Goal: Task Accomplishment & Management: Manage account settings

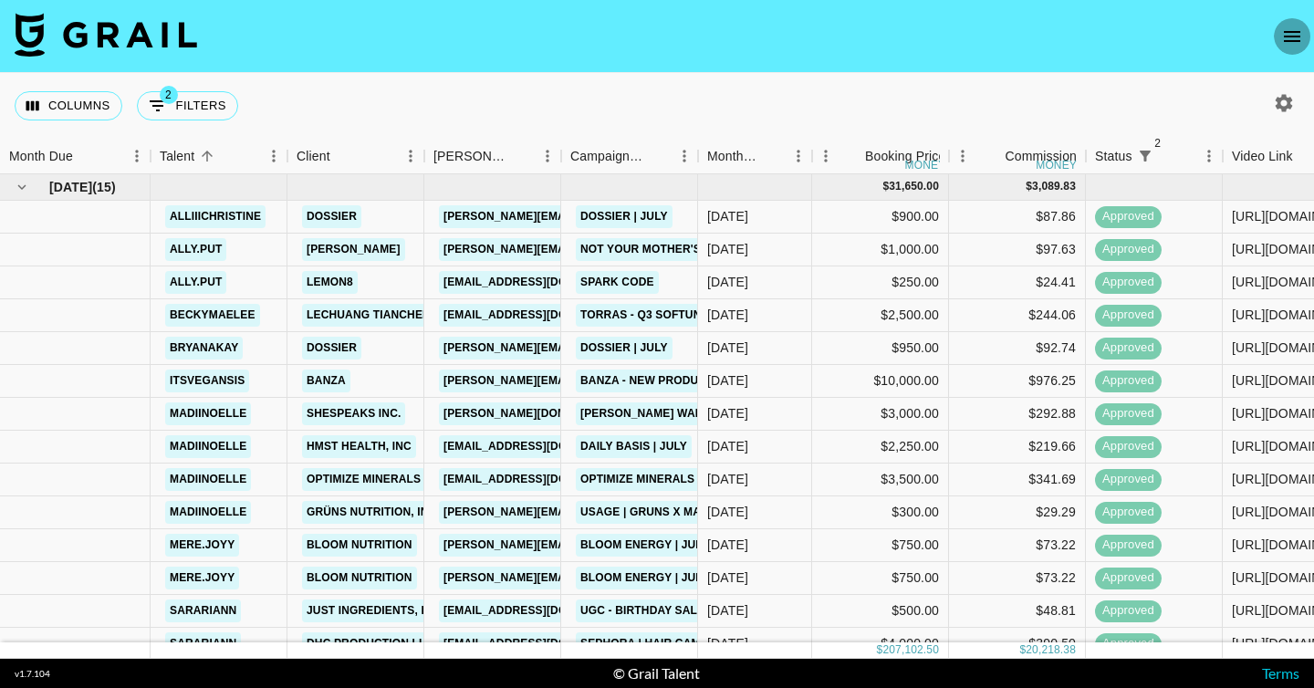
click at [1302, 42] on icon "open drawer" at bounding box center [1292, 37] width 22 height 22
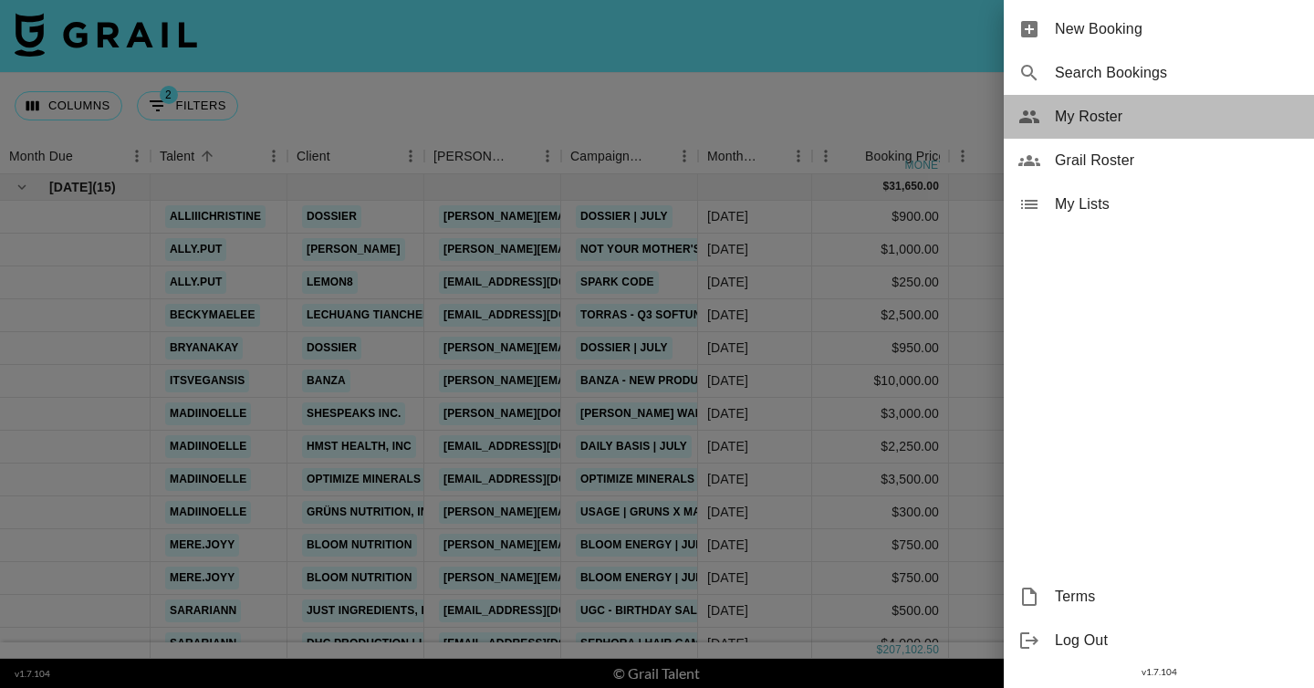
click at [1142, 127] on span "My Roster" at bounding box center [1177, 117] width 245 height 22
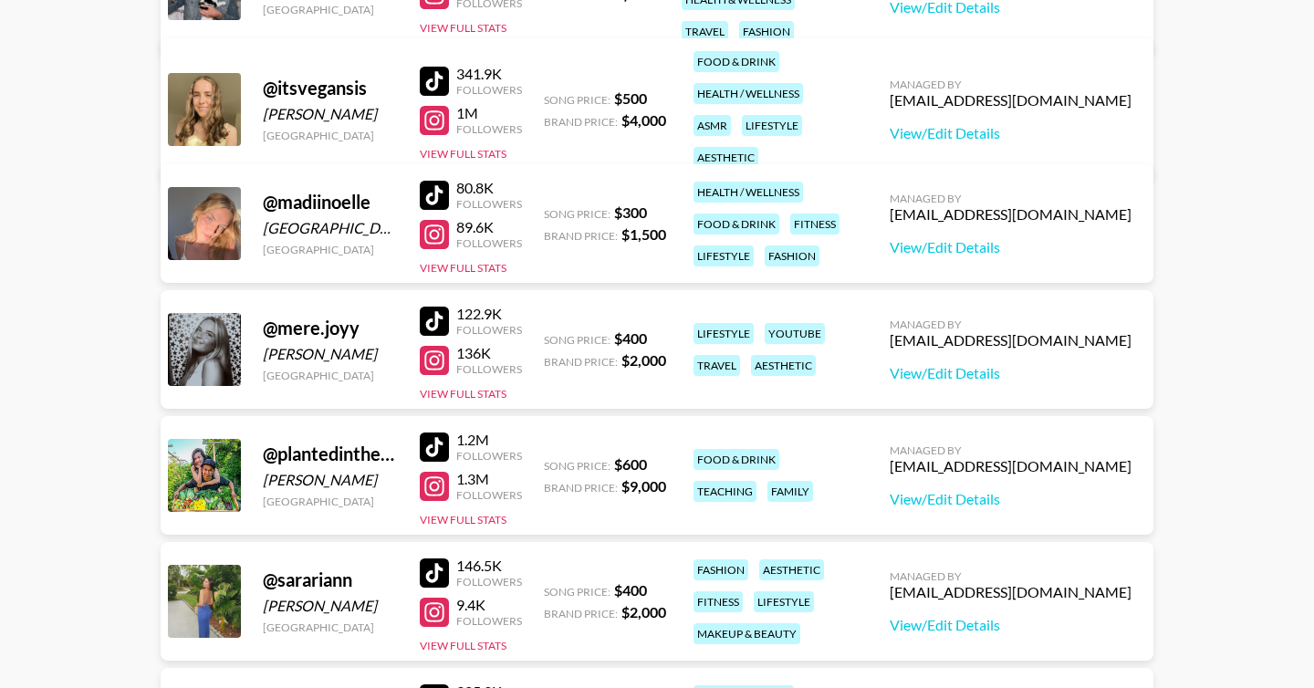
scroll to position [1092, 0]
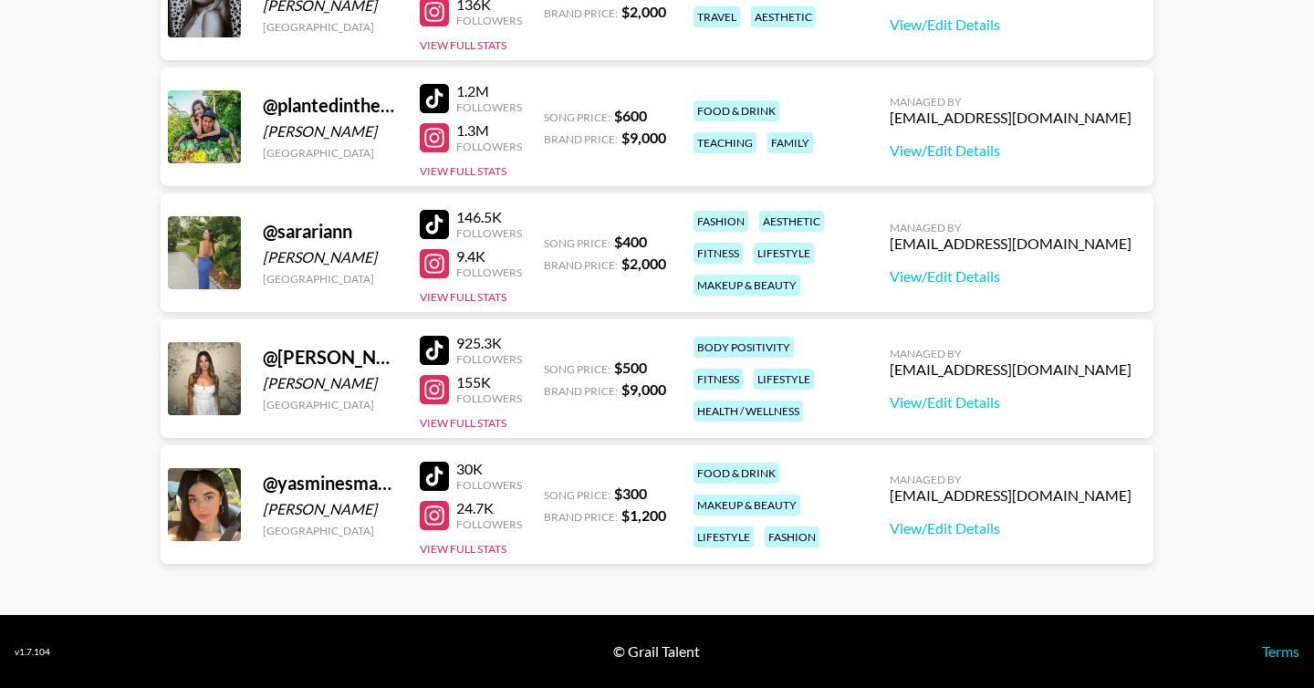
click at [434, 383] on div at bounding box center [434, 389] width 29 height 29
click at [1041, 402] on link "View/Edit Details" at bounding box center [1011, 402] width 242 height 18
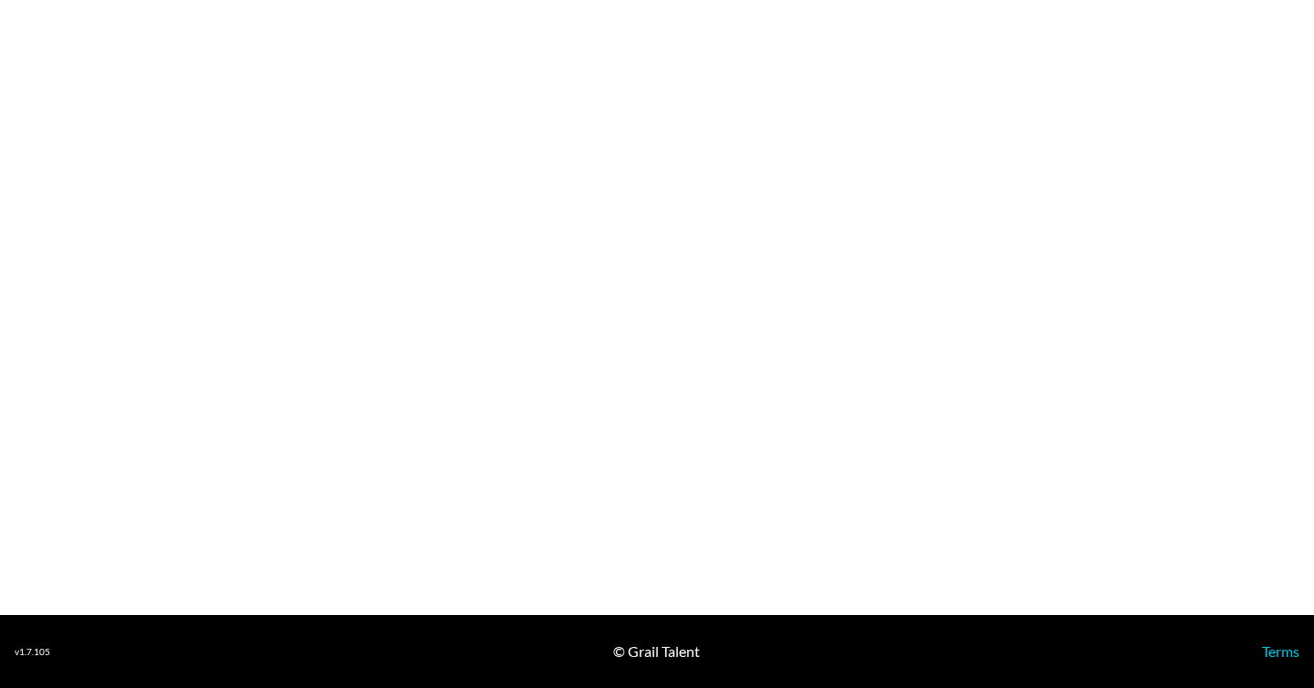
select select "USD"
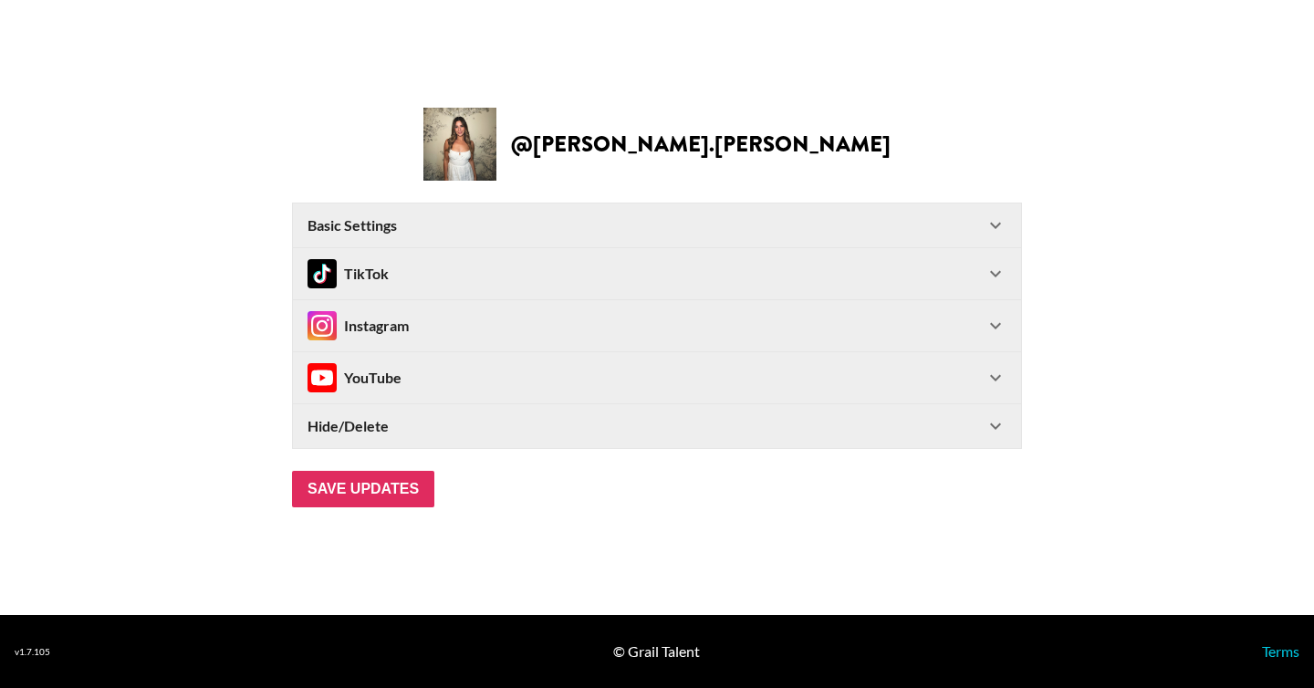
click at [421, 431] on div "Hide/Delete" at bounding box center [646, 426] width 677 height 18
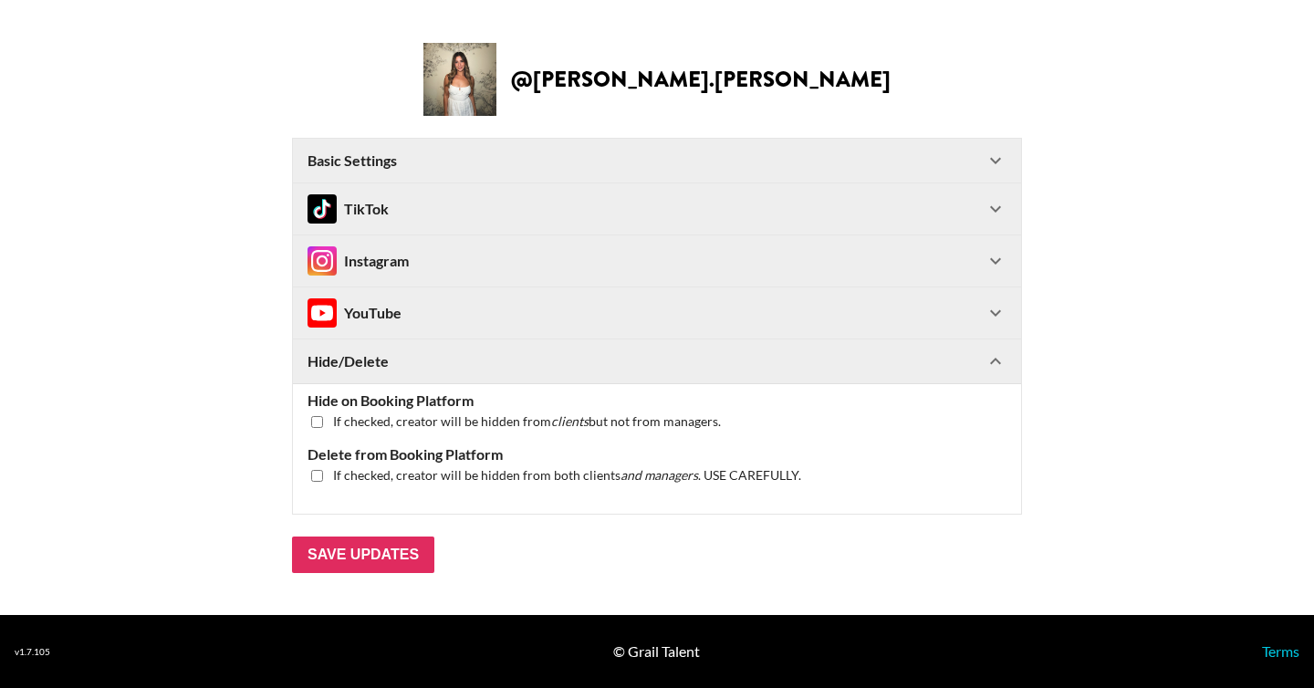
click at [313, 476] on input "checkbox" at bounding box center [317, 476] width 12 height 12
click at [315, 476] on input "checkbox" at bounding box center [317, 476] width 12 height 12
checkbox input "false"
click at [468, 280] on div "Instagram" at bounding box center [657, 260] width 728 height 51
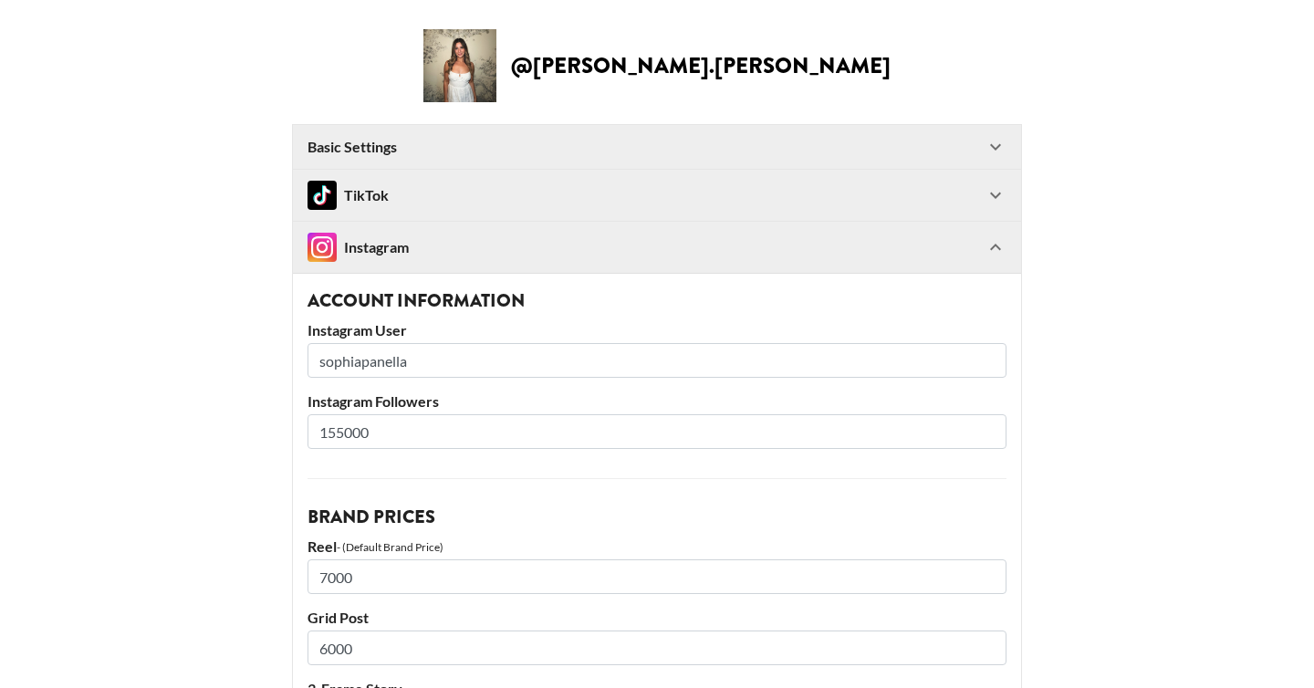
click at [395, 364] on input "sophiapanella" at bounding box center [657, 360] width 699 height 35
paste input "arudy"
type input "sophiaarudy"
click at [655, 195] on div "TikTok" at bounding box center [646, 195] width 677 height 29
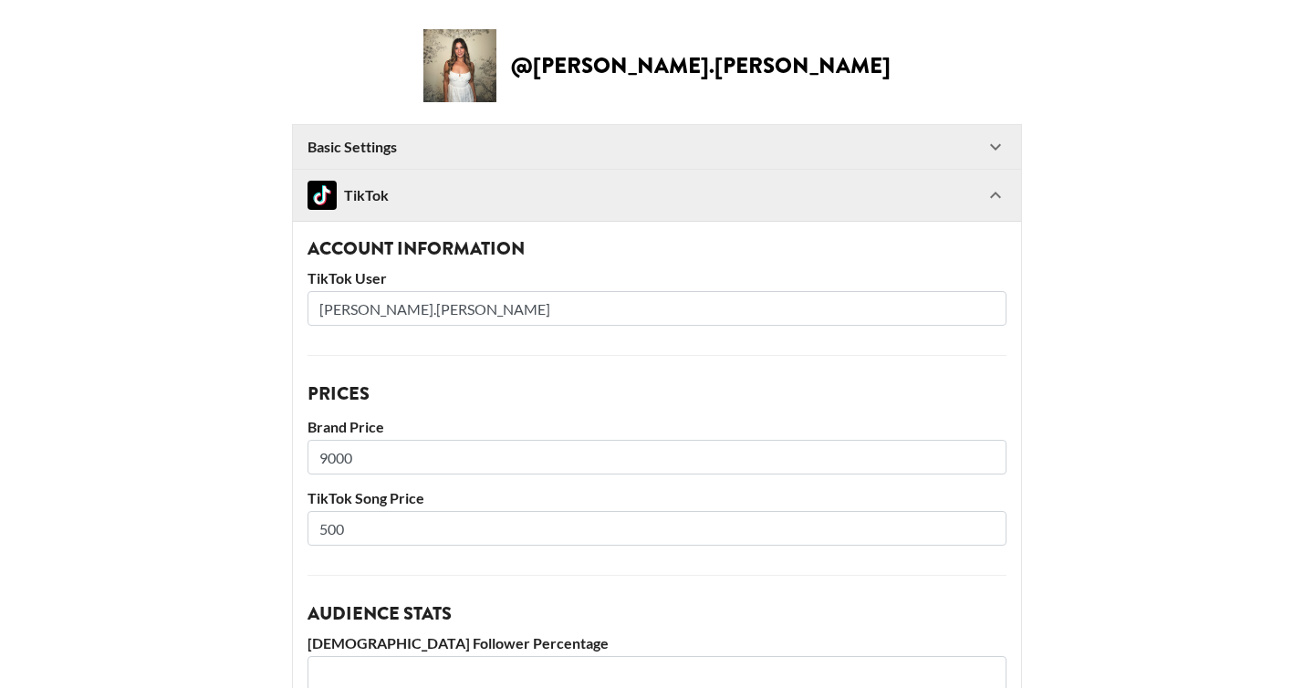
drag, startPoint x: 440, startPoint y: 312, endPoint x: 256, endPoint y: 312, distance: 183.5
paste input "arudy"
type input "sophiaarudy"
click at [693, 139] on div "Basic Settings" at bounding box center [646, 147] width 677 height 18
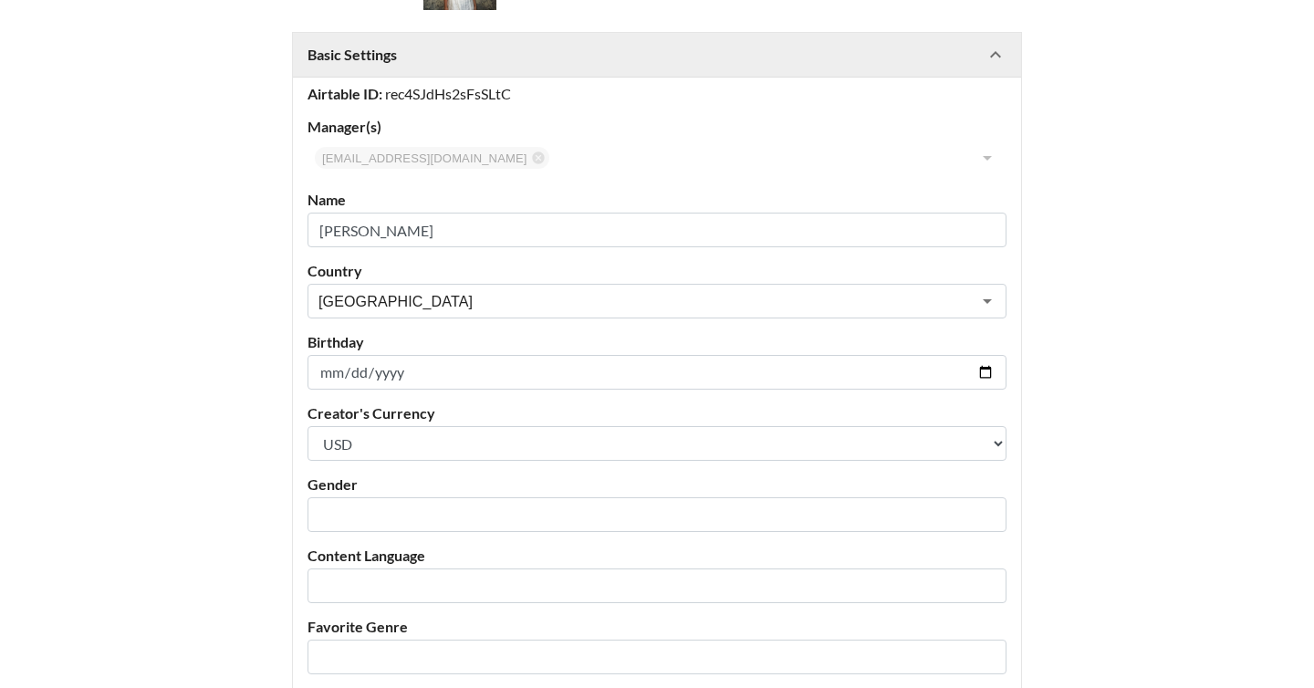
scroll to position [95, 0]
click at [395, 230] on input "[PERSON_NAME]" at bounding box center [657, 227] width 699 height 35
paste input "sophiaarudy"
drag, startPoint x: 367, startPoint y: 227, endPoint x: 420, endPoint y: 229, distance: 53.0
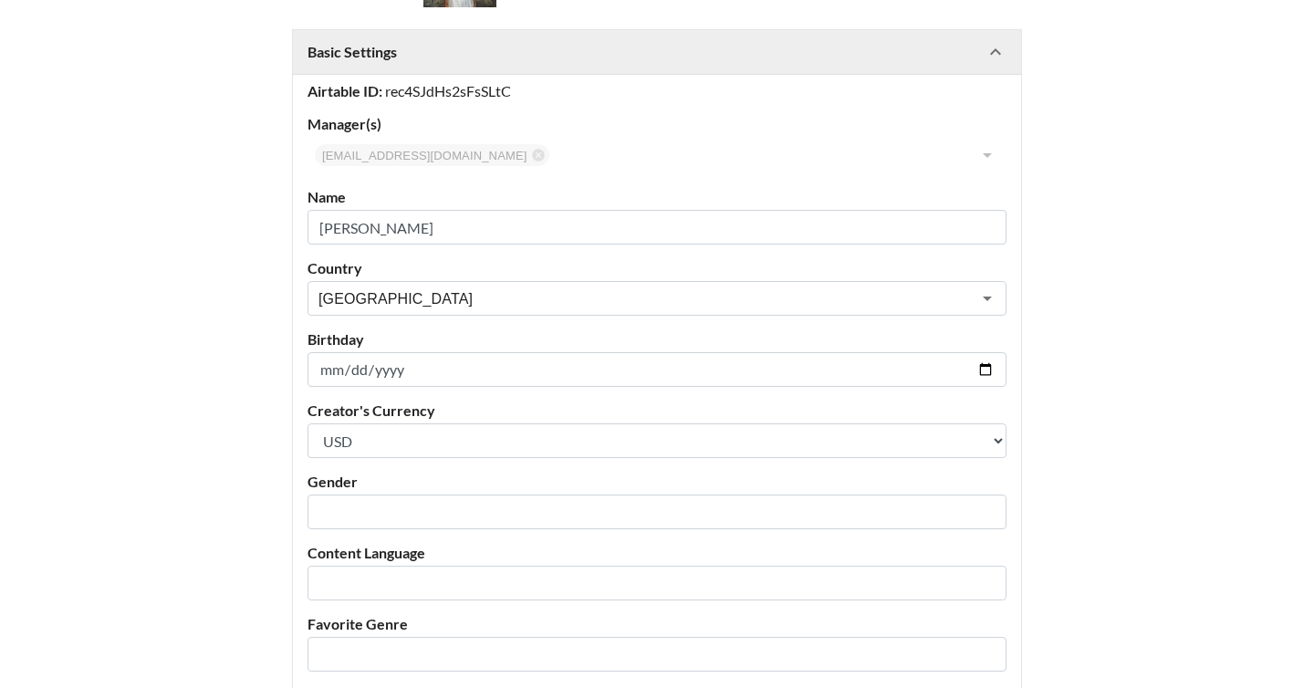
click at [420, 229] on input "Sophia sophiaarudy" at bounding box center [657, 227] width 699 height 35
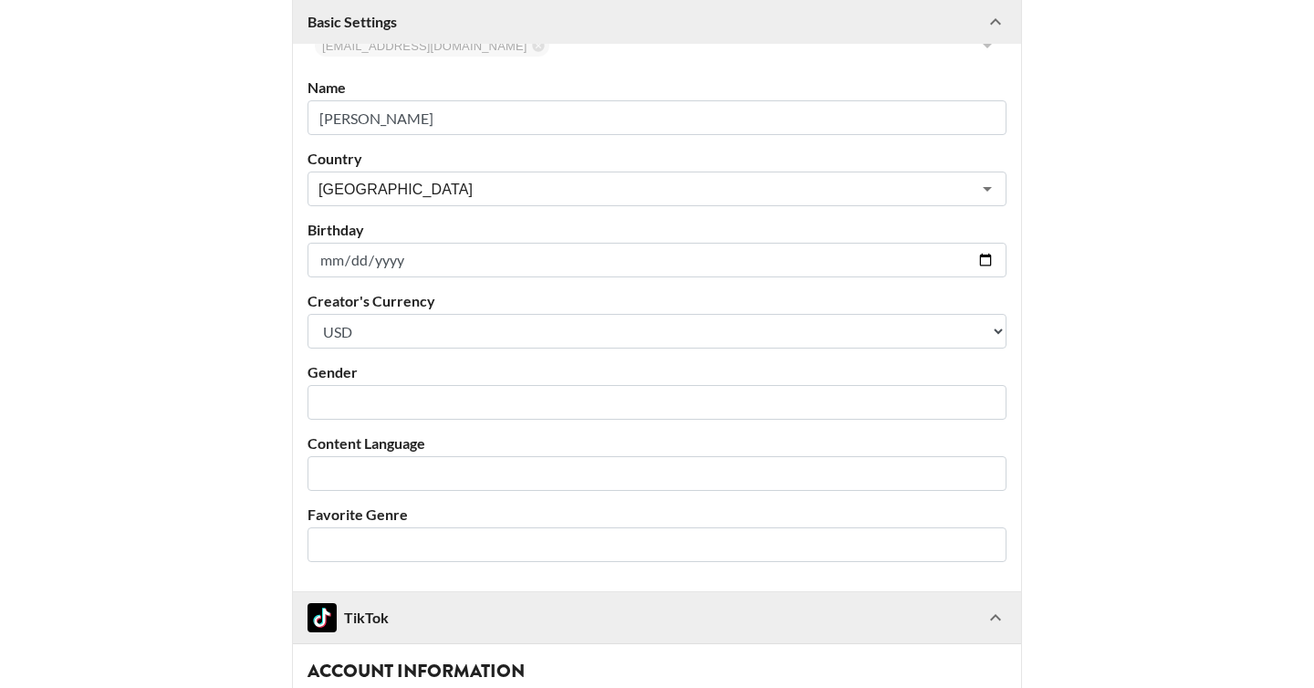
scroll to position [340, 0]
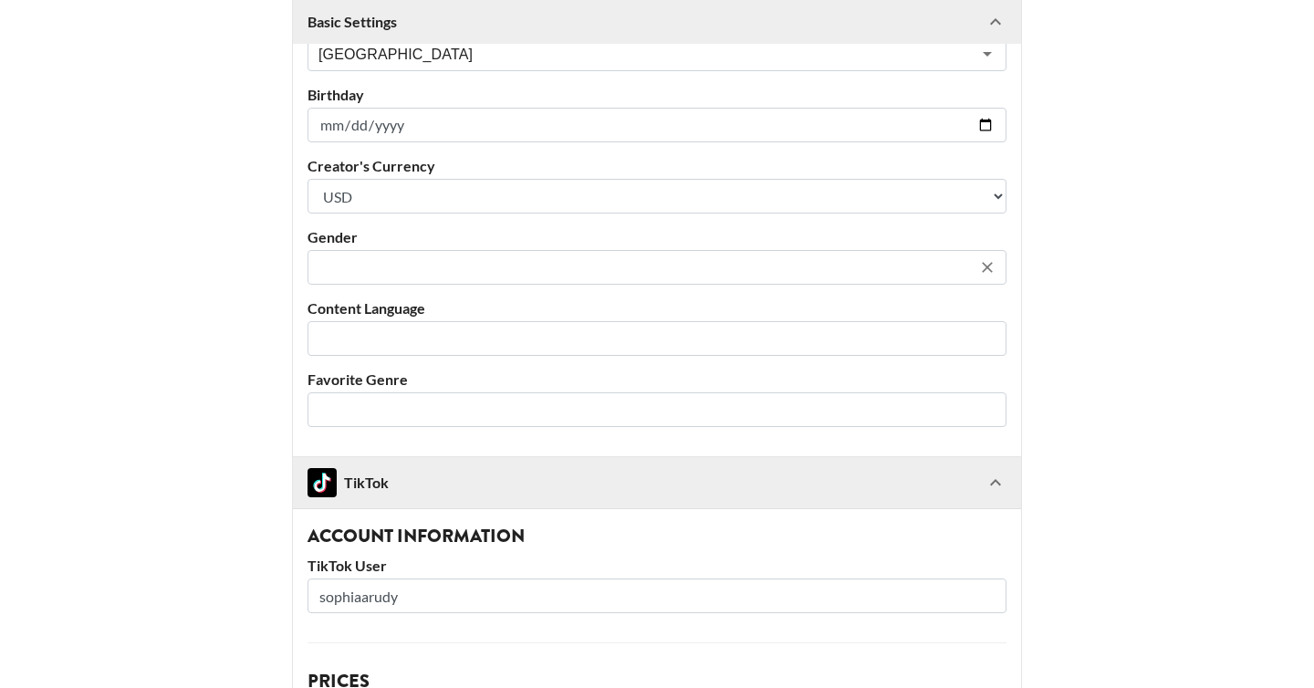
click at [421, 278] on div "​" at bounding box center [657, 267] width 699 height 35
type input "Sophia Rudy"
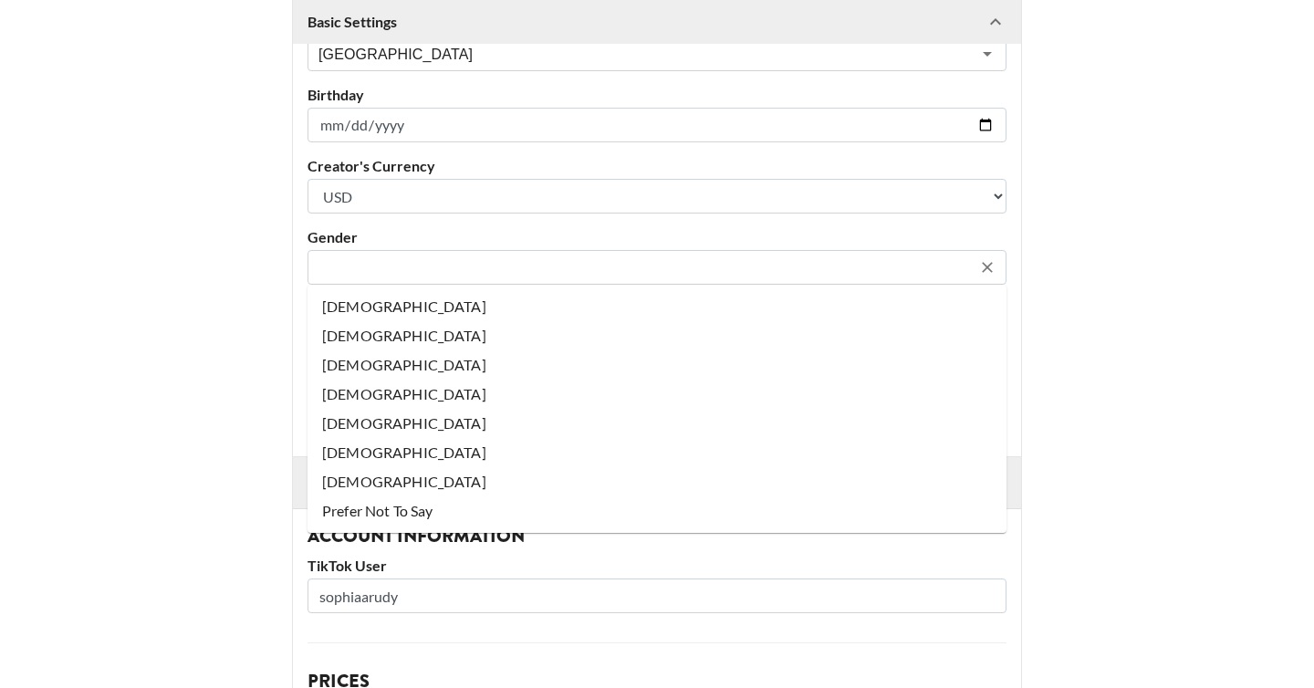
click at [398, 311] on li "Female" at bounding box center [657, 306] width 699 height 29
type input "Female"
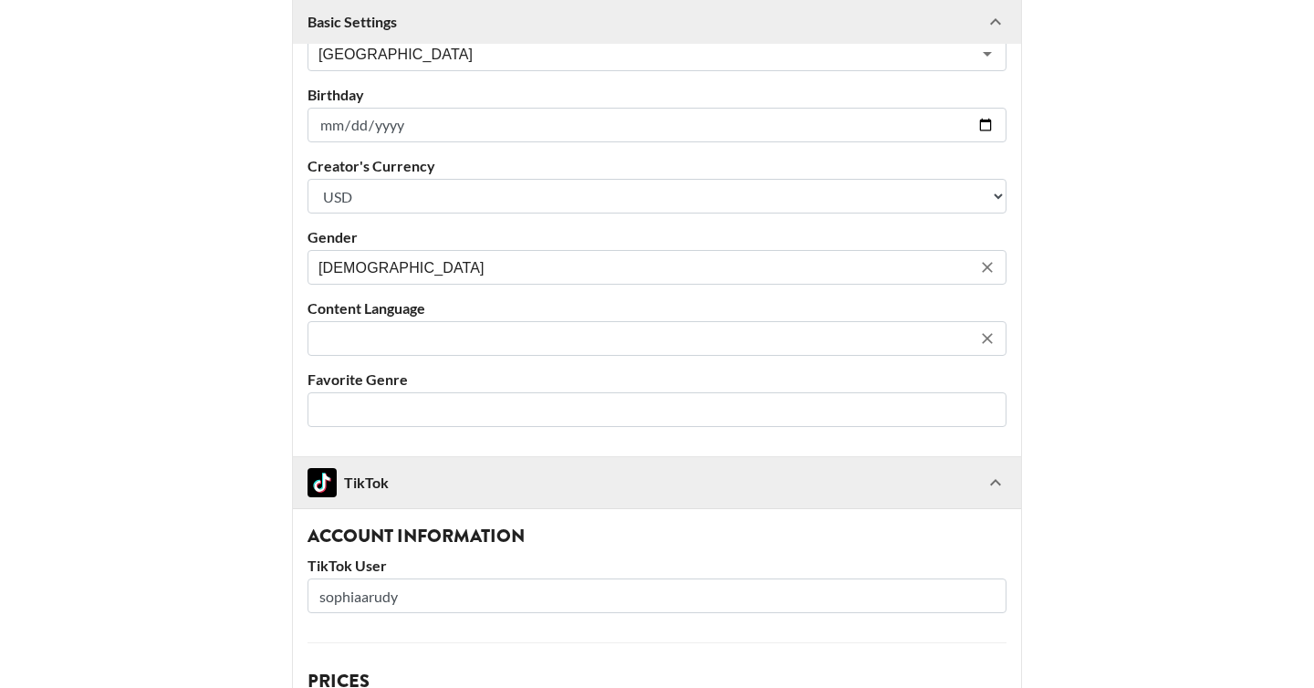
click at [405, 337] on input "text" at bounding box center [645, 339] width 653 height 21
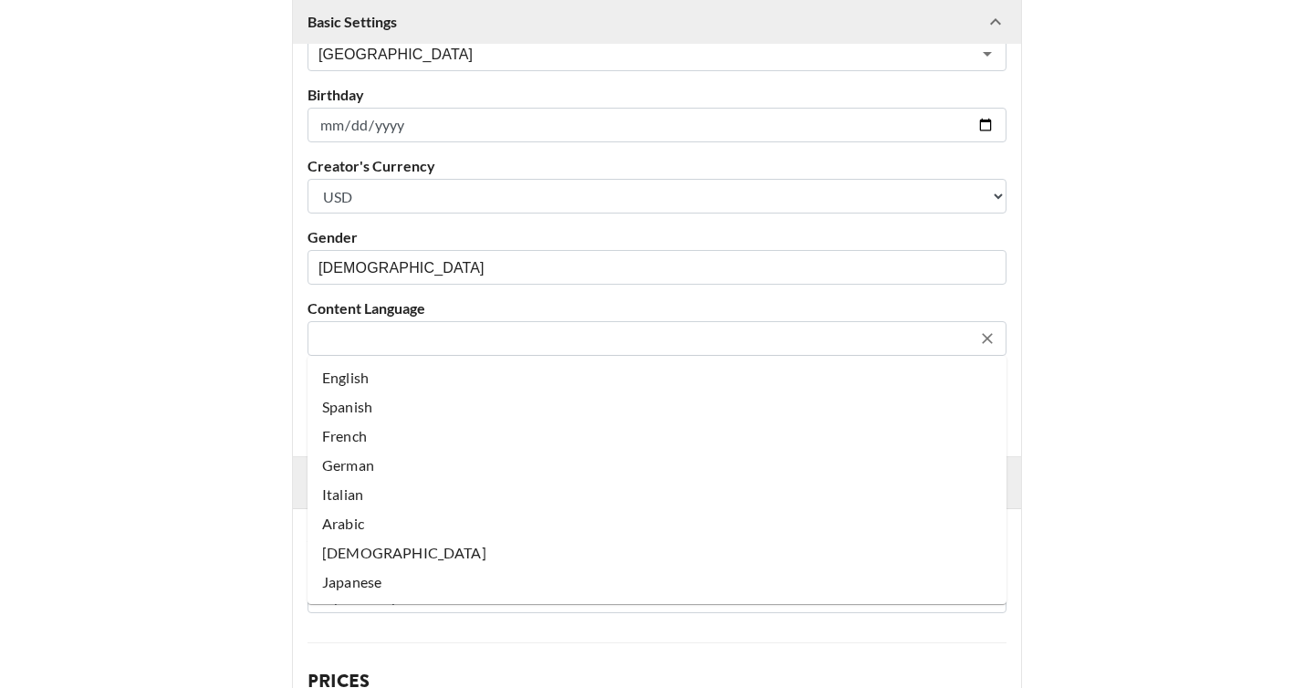
click at [399, 375] on li "English" at bounding box center [657, 377] width 699 height 29
type input "English"
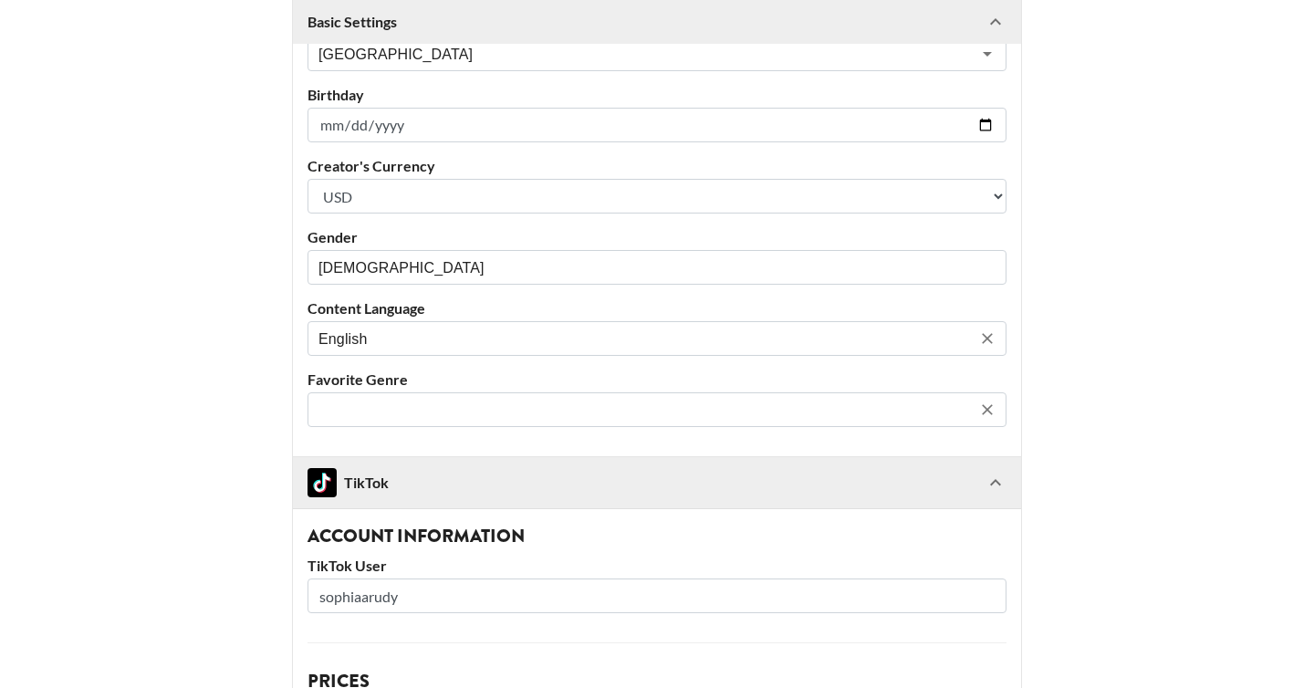
click at [399, 416] on input "text" at bounding box center [645, 410] width 653 height 21
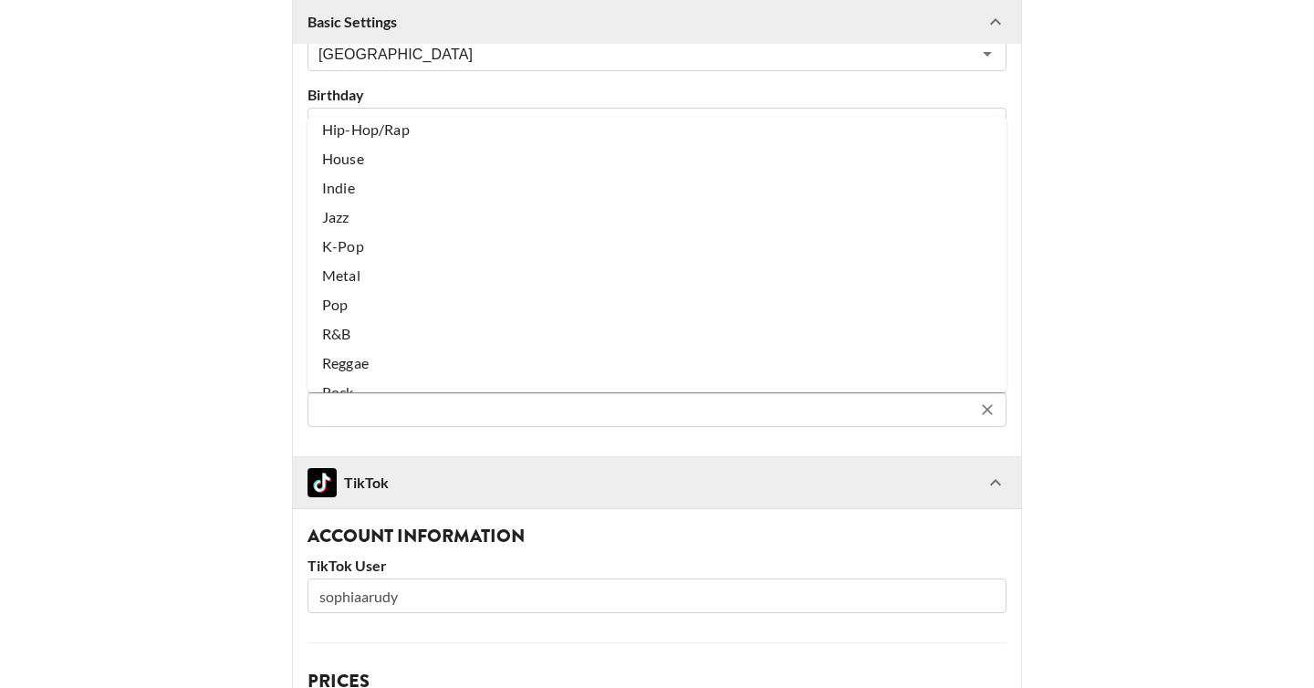
scroll to position [265, 0]
click at [392, 258] on li "Pop" at bounding box center [657, 253] width 699 height 29
type input "Pop"
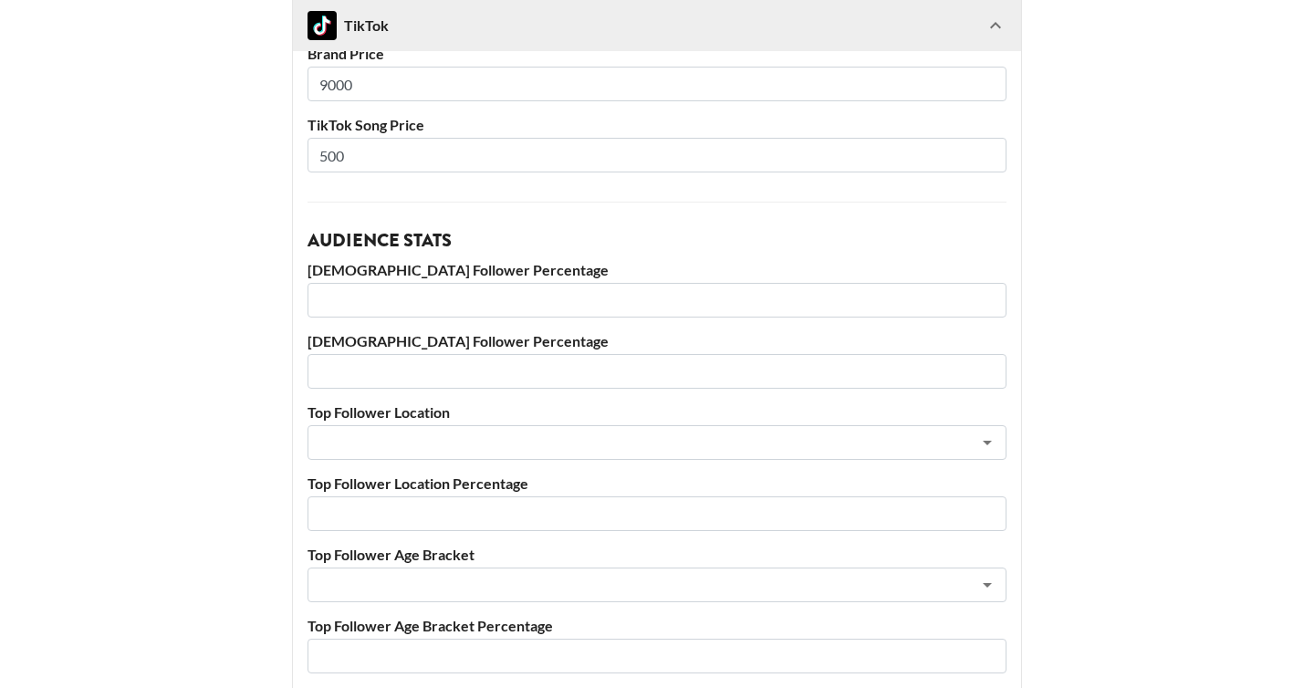
scroll to position [1003, 0]
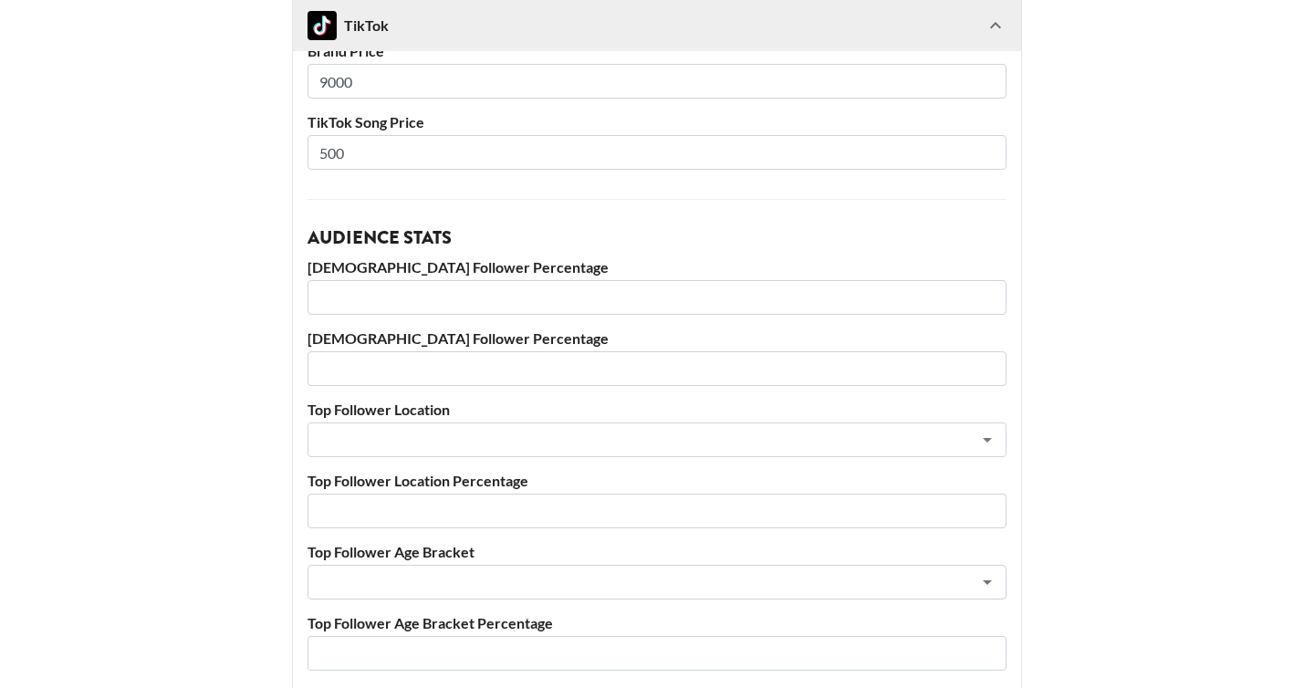
click at [391, 289] on input "number" at bounding box center [657, 297] width 699 height 35
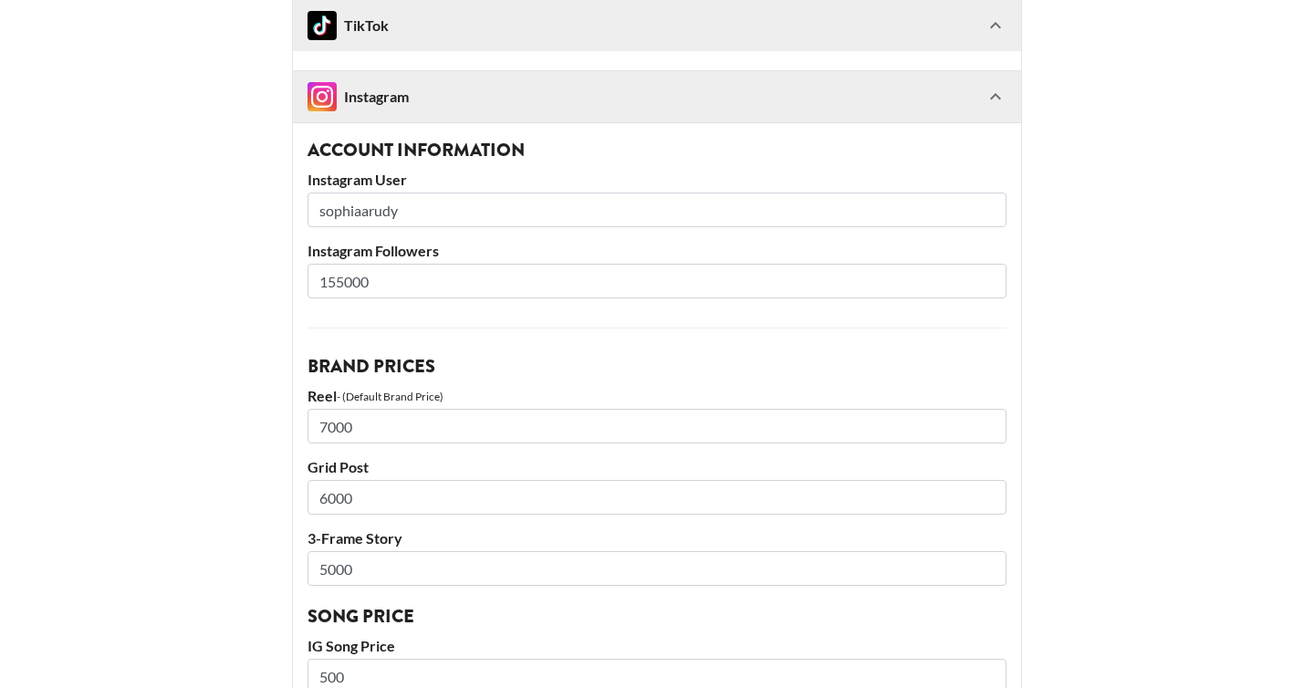
scroll to position [1634, 0]
click at [343, 281] on input "155000" at bounding box center [657, 280] width 699 height 35
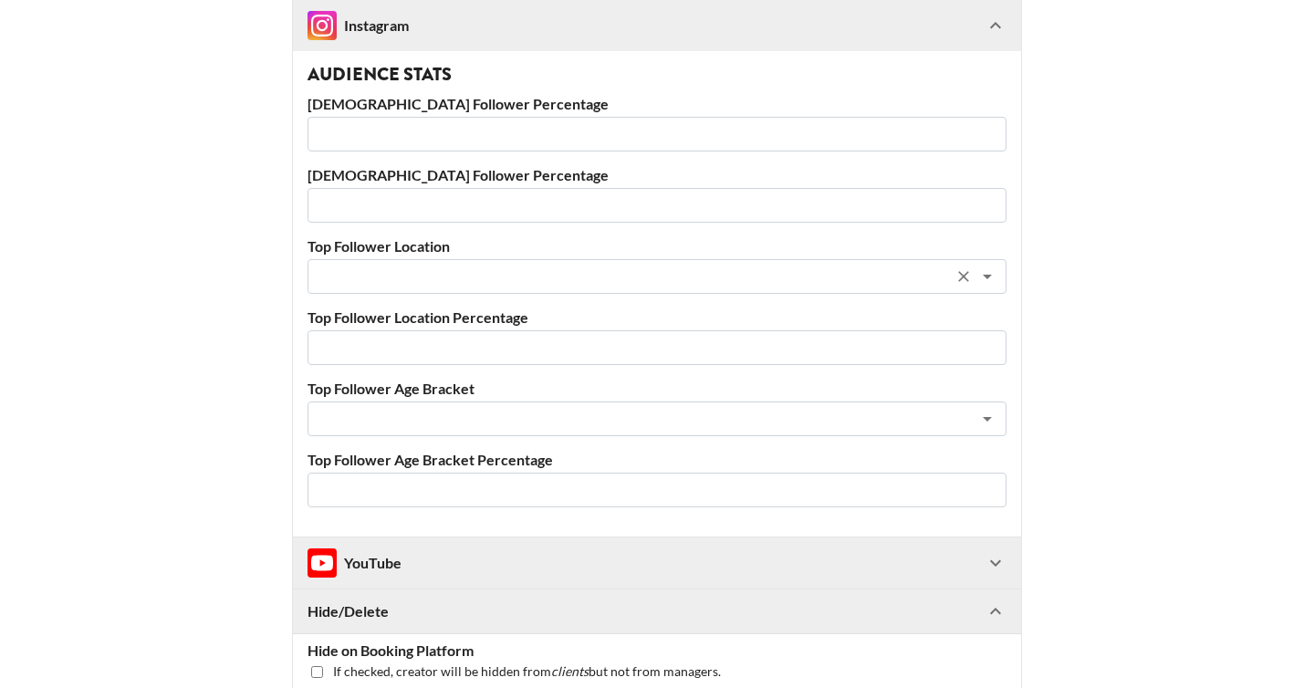
scroll to position [2557, 0]
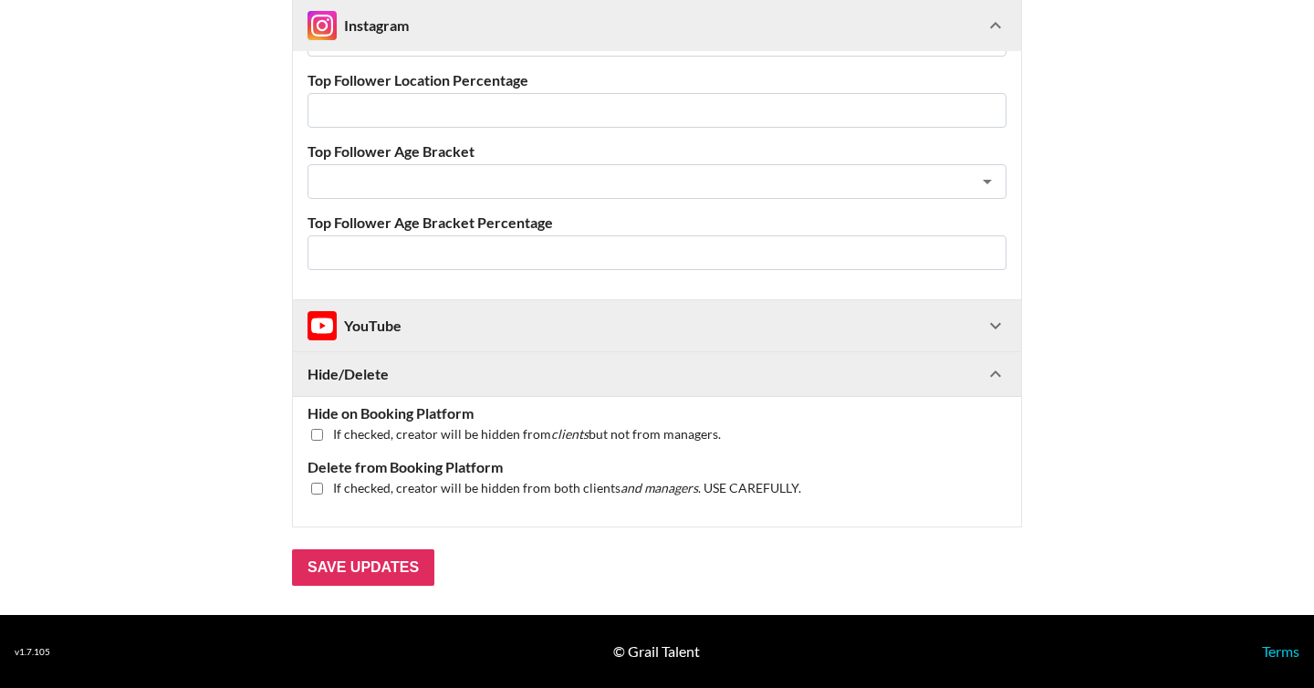
type input "153000"
click at [445, 314] on div "YouTube" at bounding box center [646, 325] width 677 height 29
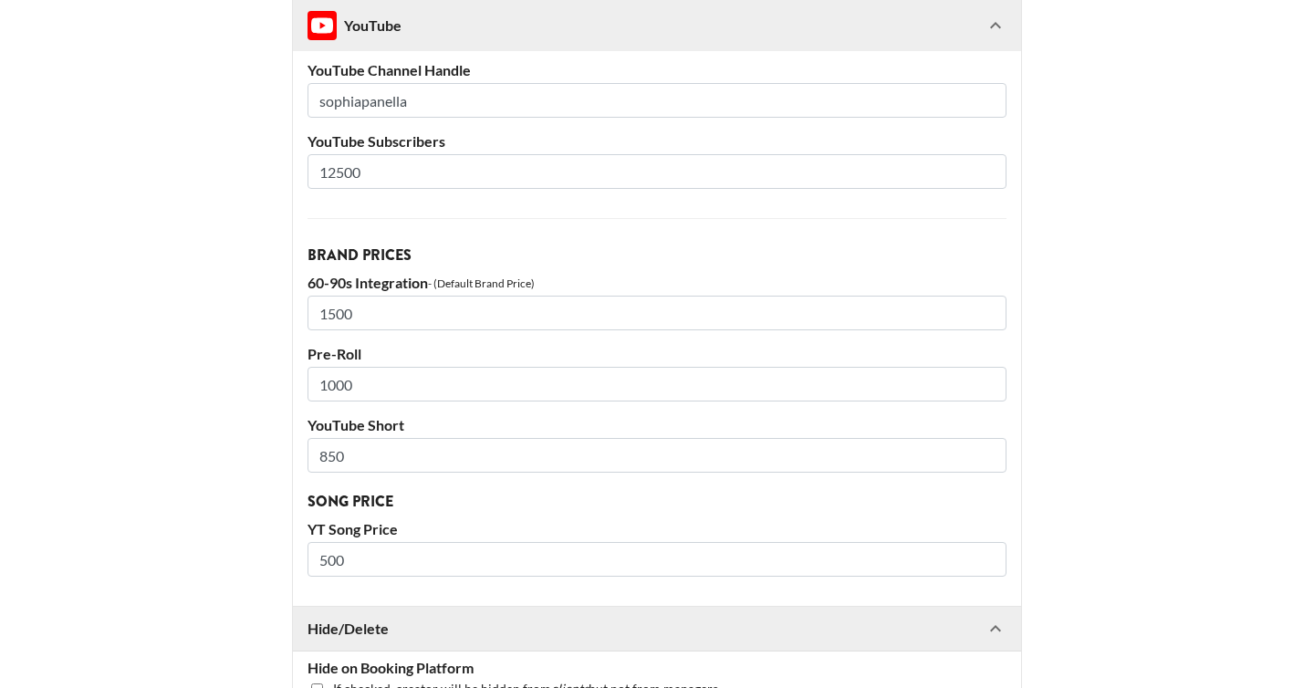
scroll to position [2817, 0]
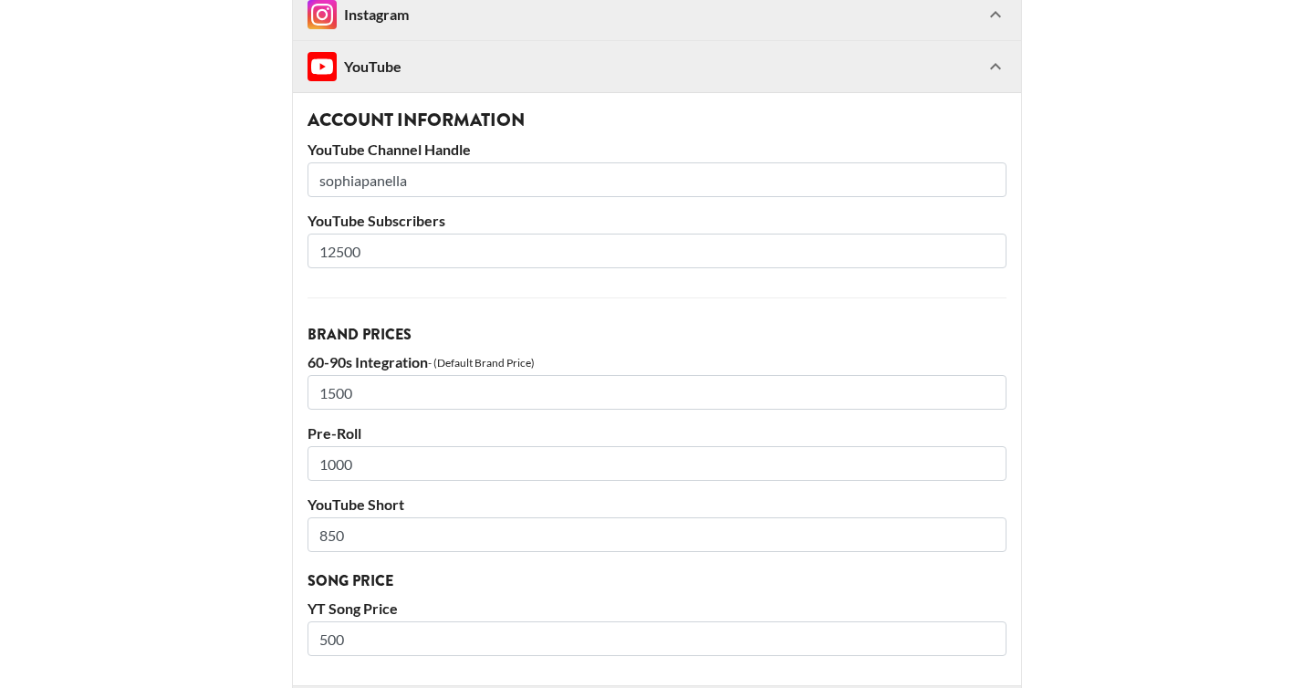
click at [391, 180] on input "sophiapanella" at bounding box center [657, 179] width 699 height 35
paste input "arudy"
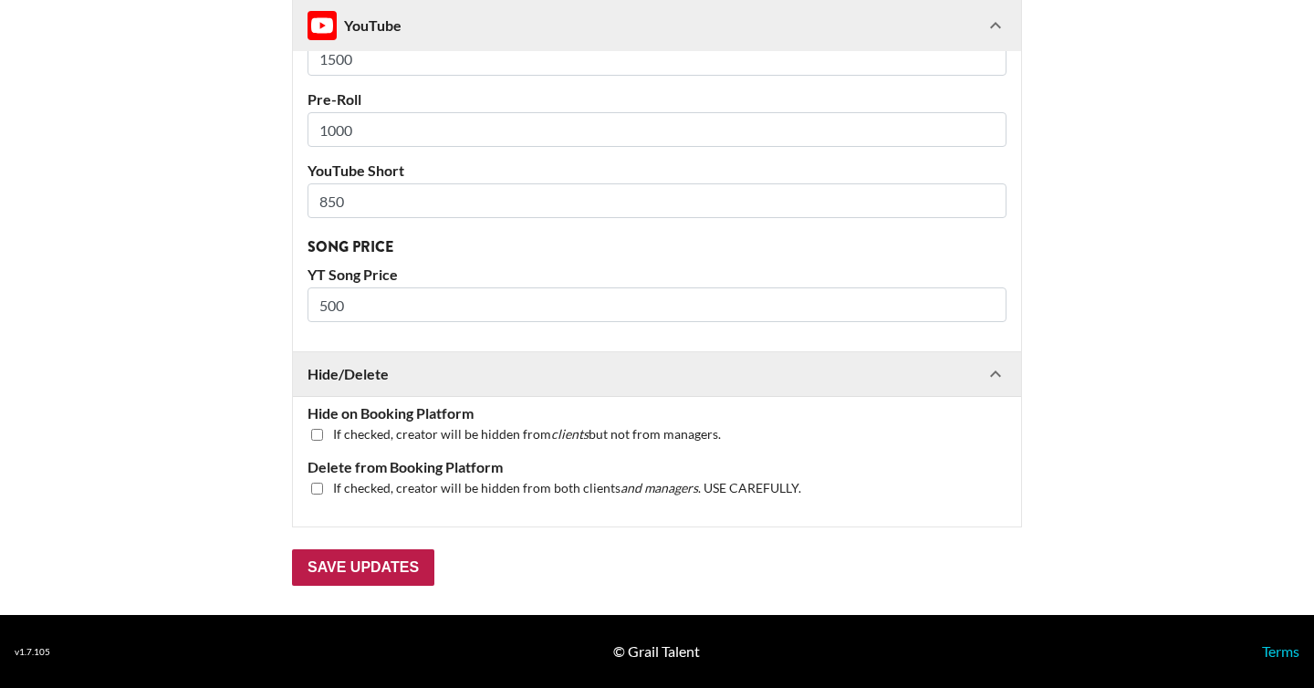
type input "sophiaarudy"
click at [376, 571] on input "Save Updates" at bounding box center [363, 567] width 142 height 37
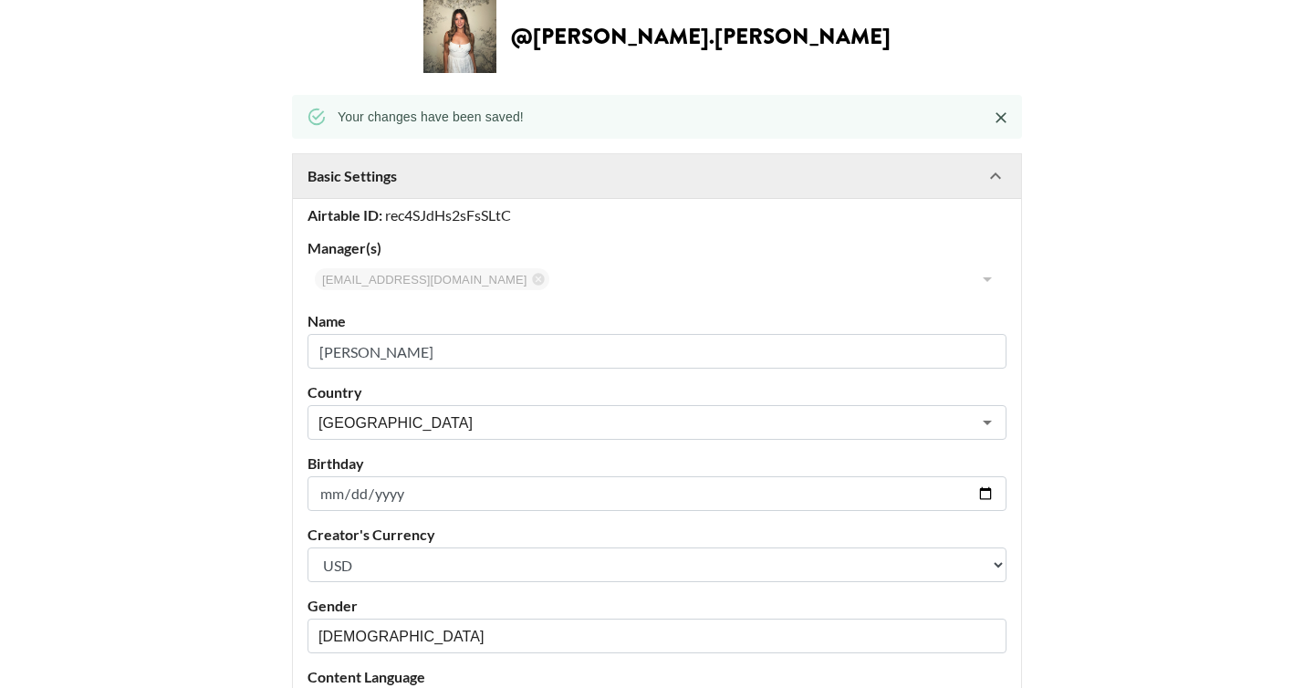
scroll to position [0, 0]
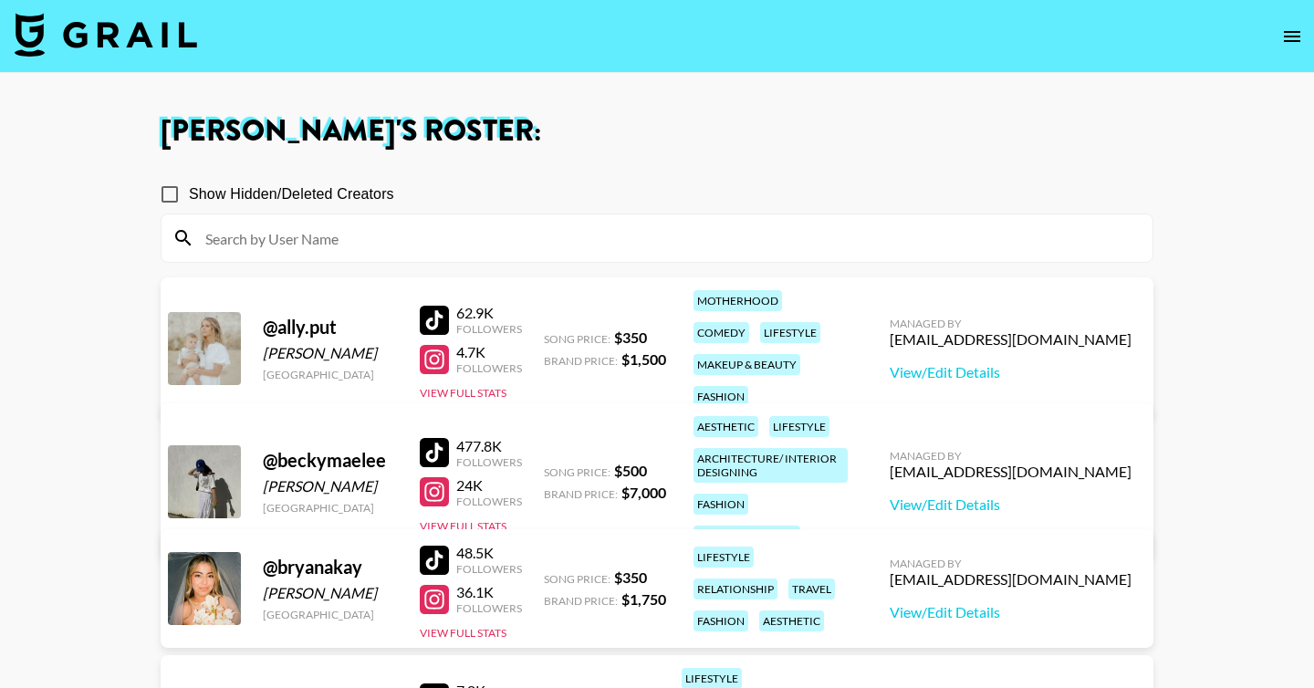
scroll to position [1092, 0]
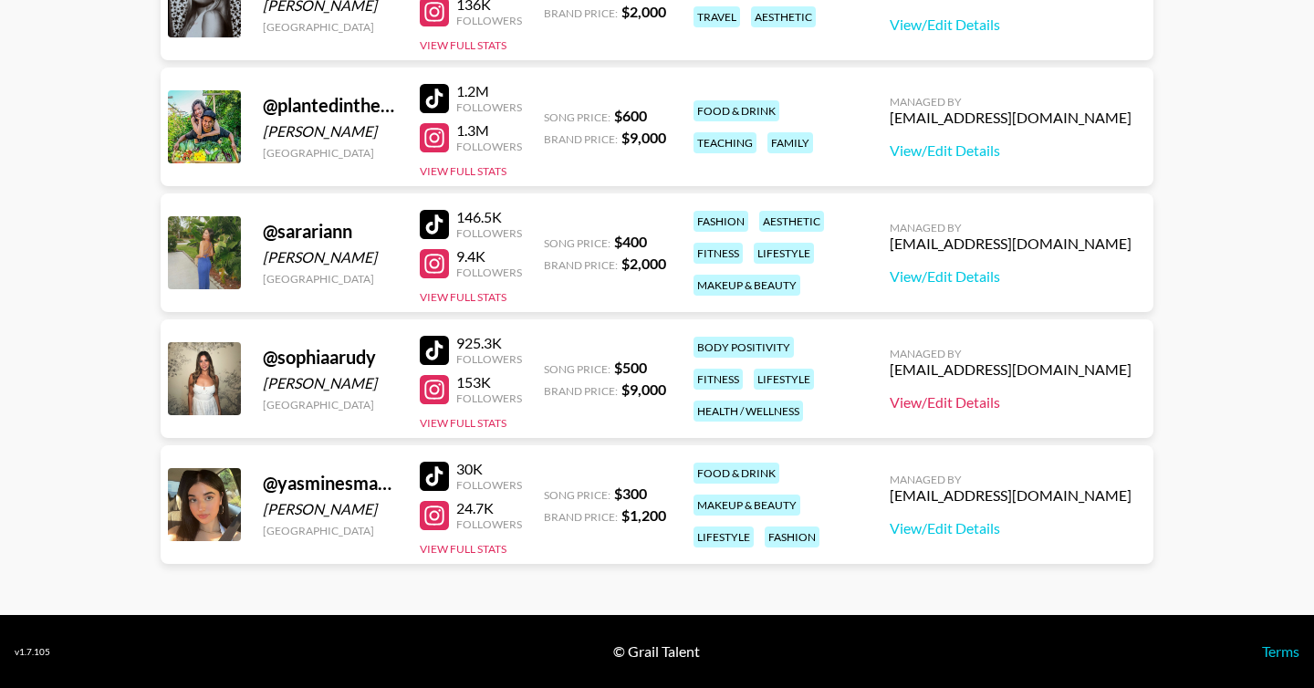
click at [1046, 401] on link "View/Edit Details" at bounding box center [1011, 402] width 242 height 18
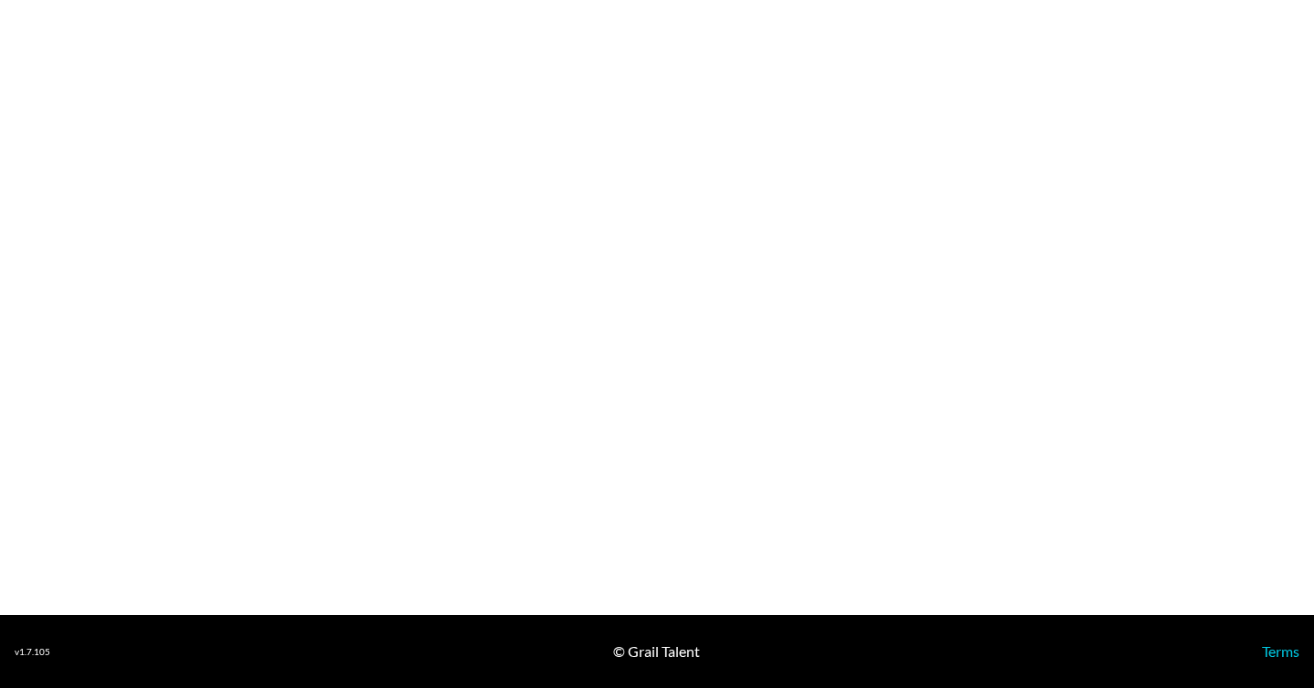
select select "USD"
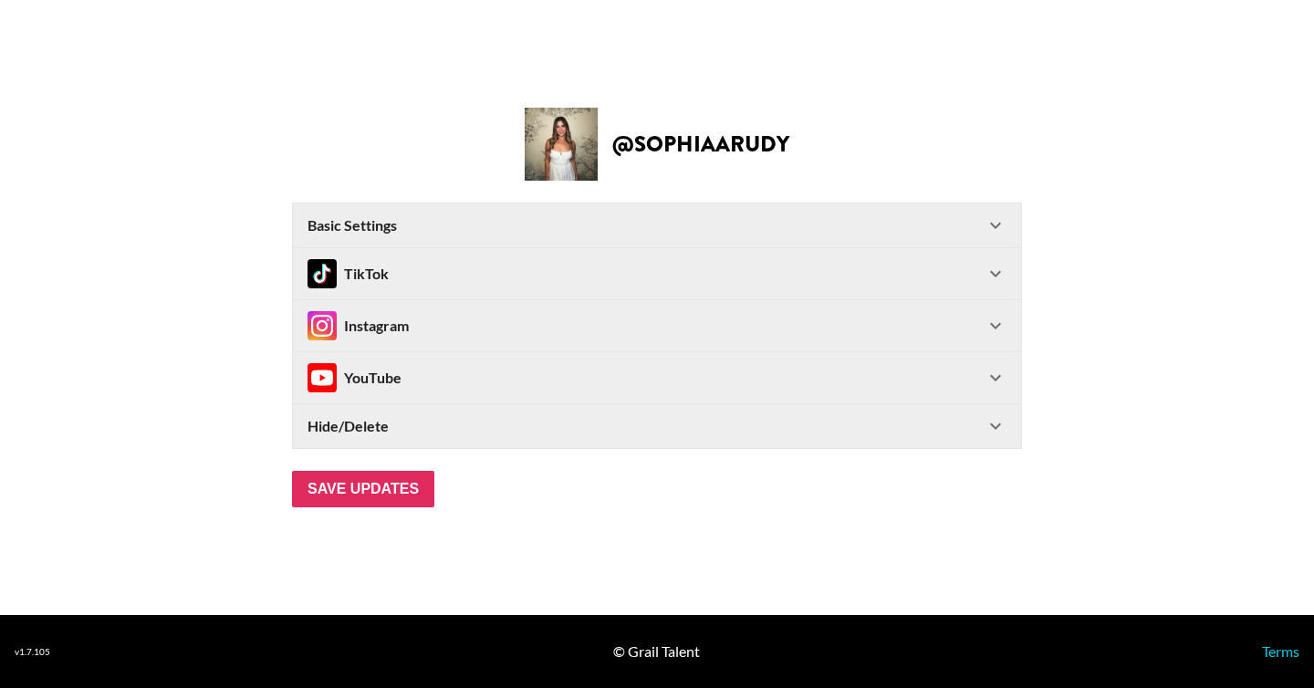
click at [438, 265] on div "TikTok" at bounding box center [646, 273] width 677 height 29
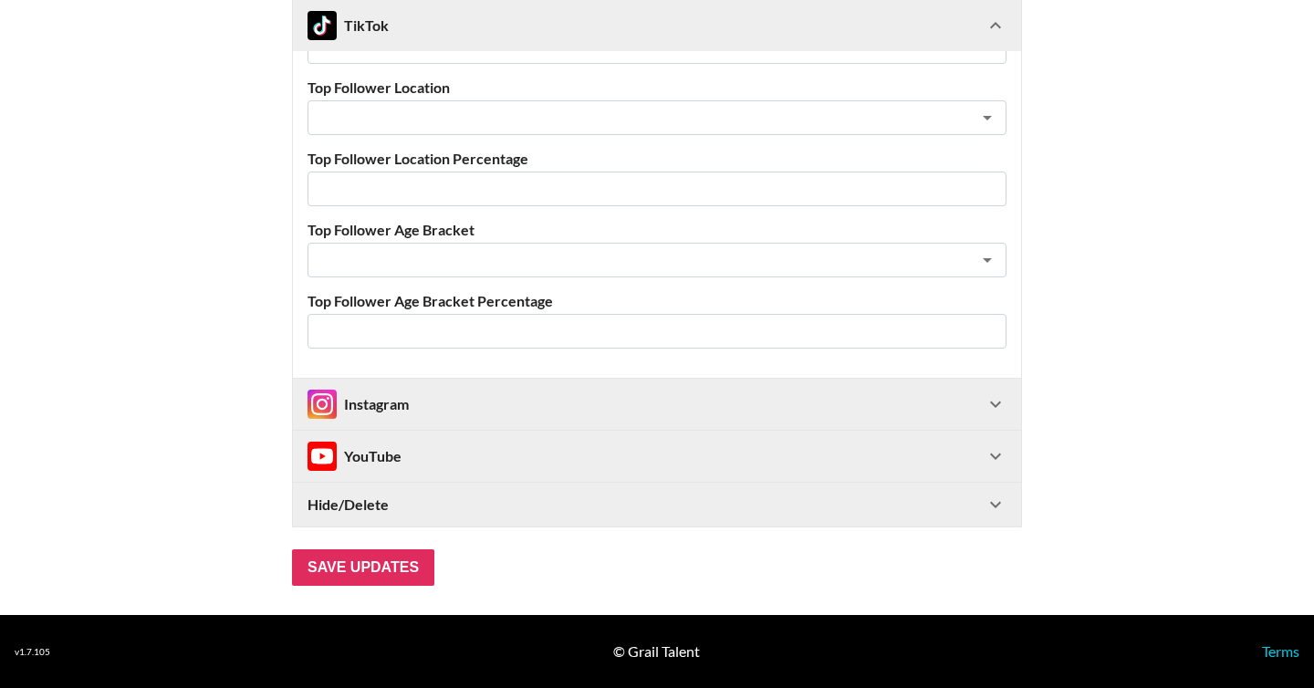
click at [410, 434] on div "YouTube" at bounding box center [657, 456] width 728 height 51
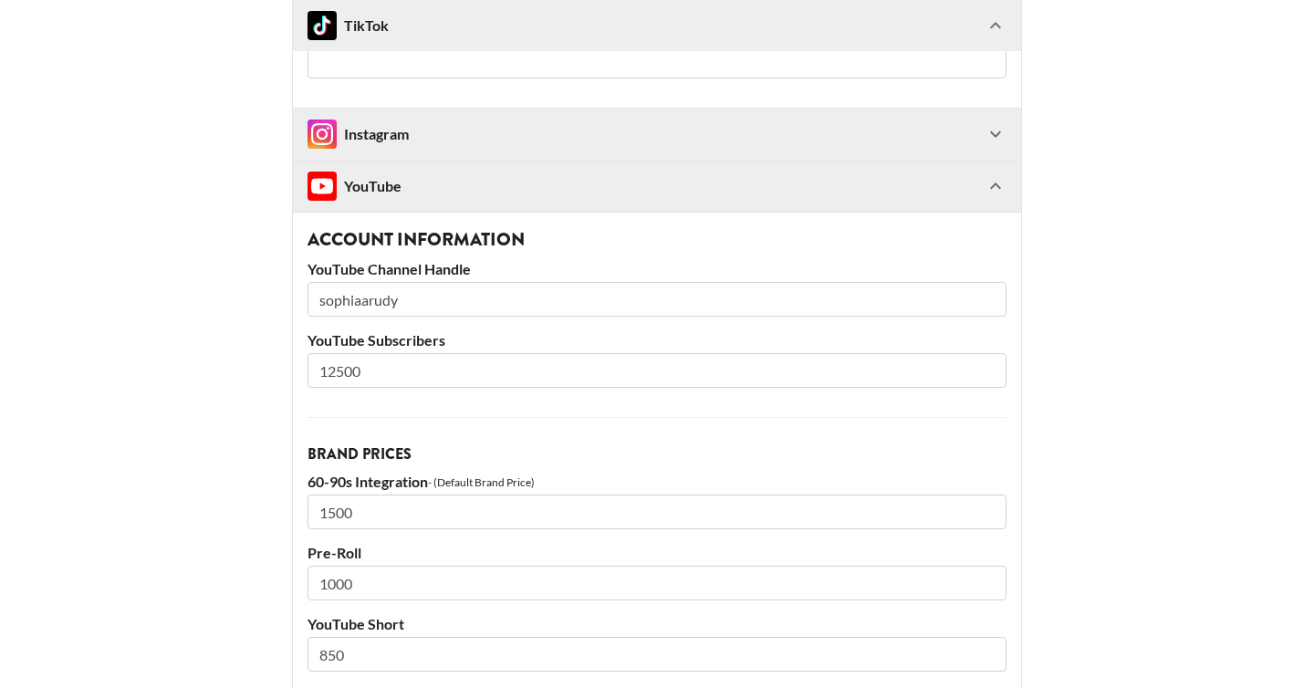
scroll to position [905, 0]
